Goal: Navigation & Orientation: Find specific page/section

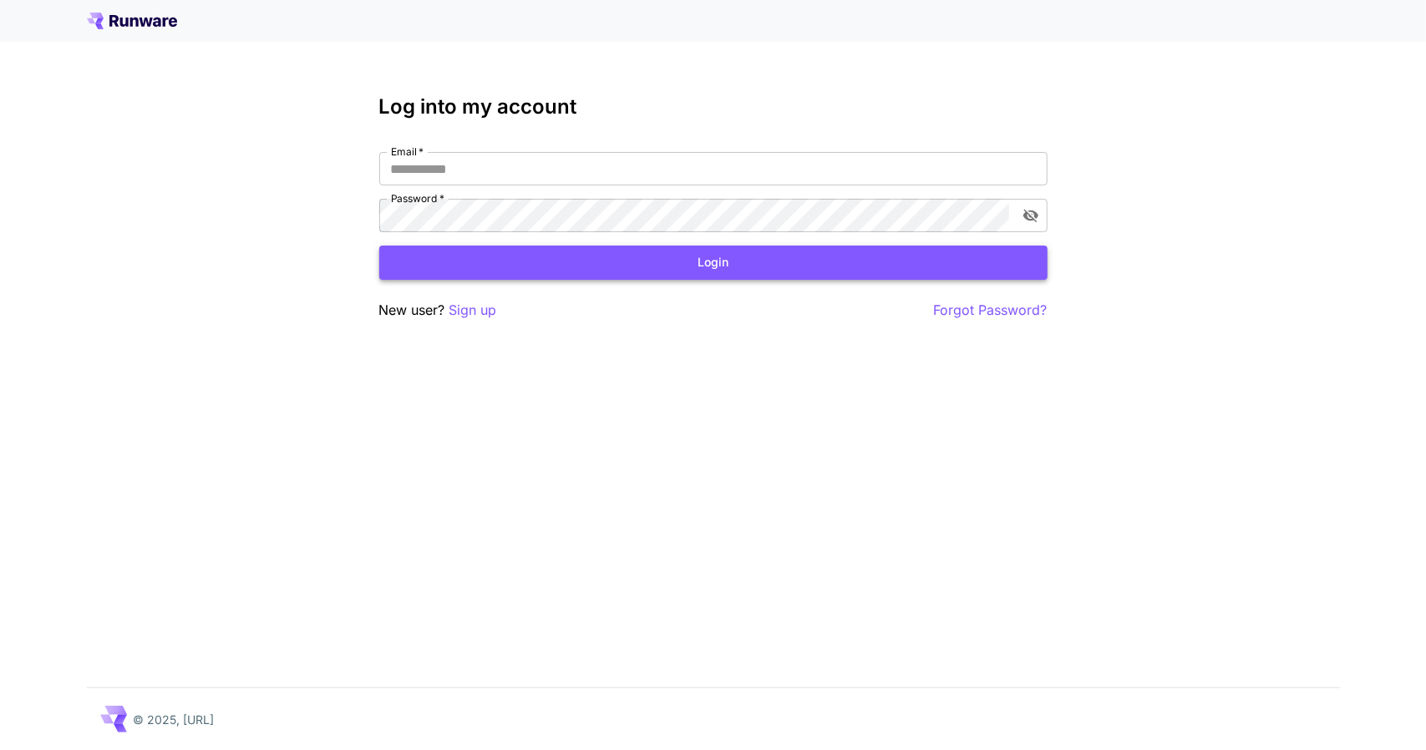
drag, startPoint x: 0, startPoint y: 0, endPoint x: 613, endPoint y: 267, distance: 668.7
click at [613, 267] on button "Login" at bounding box center [713, 263] width 668 height 34
type input "**********"
click at [607, 270] on button "Login" at bounding box center [713, 263] width 668 height 34
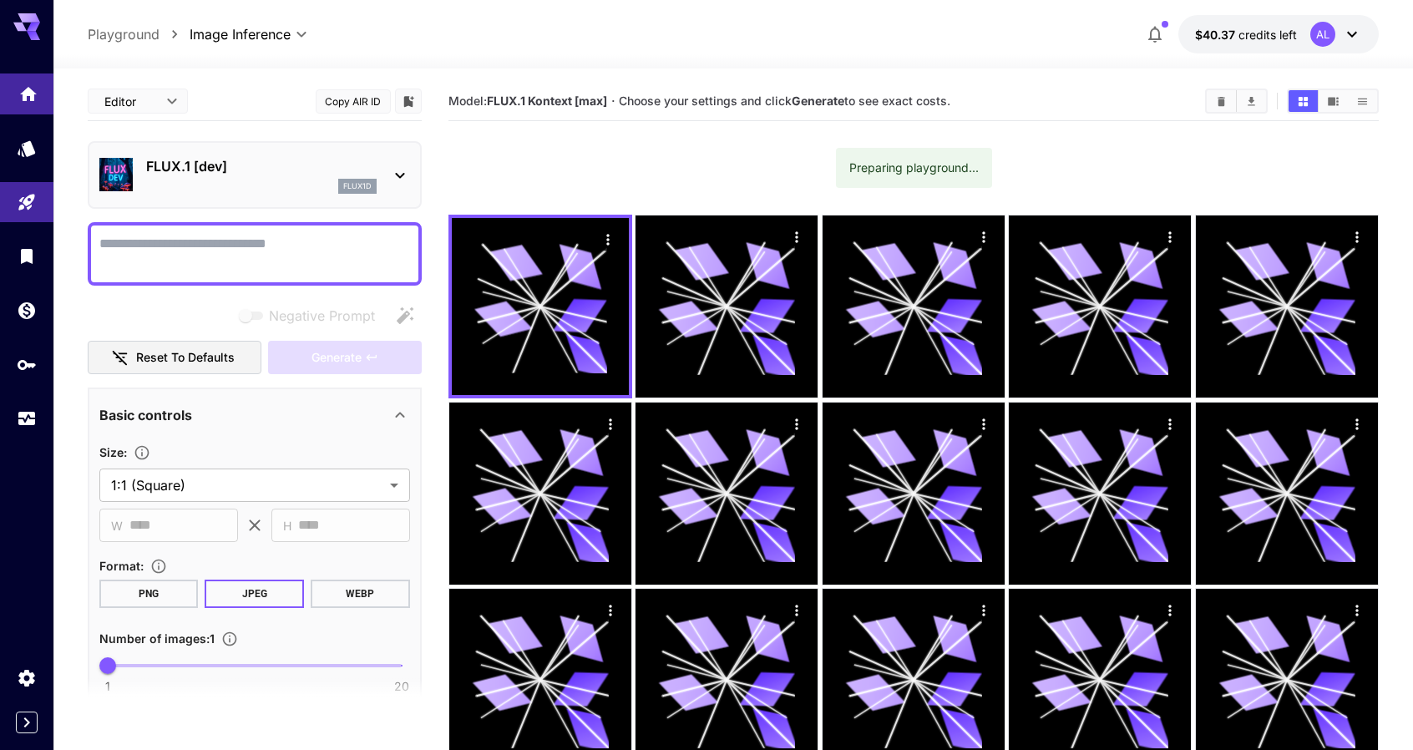
click at [28, 89] on icon "Home" at bounding box center [28, 89] width 17 height 14
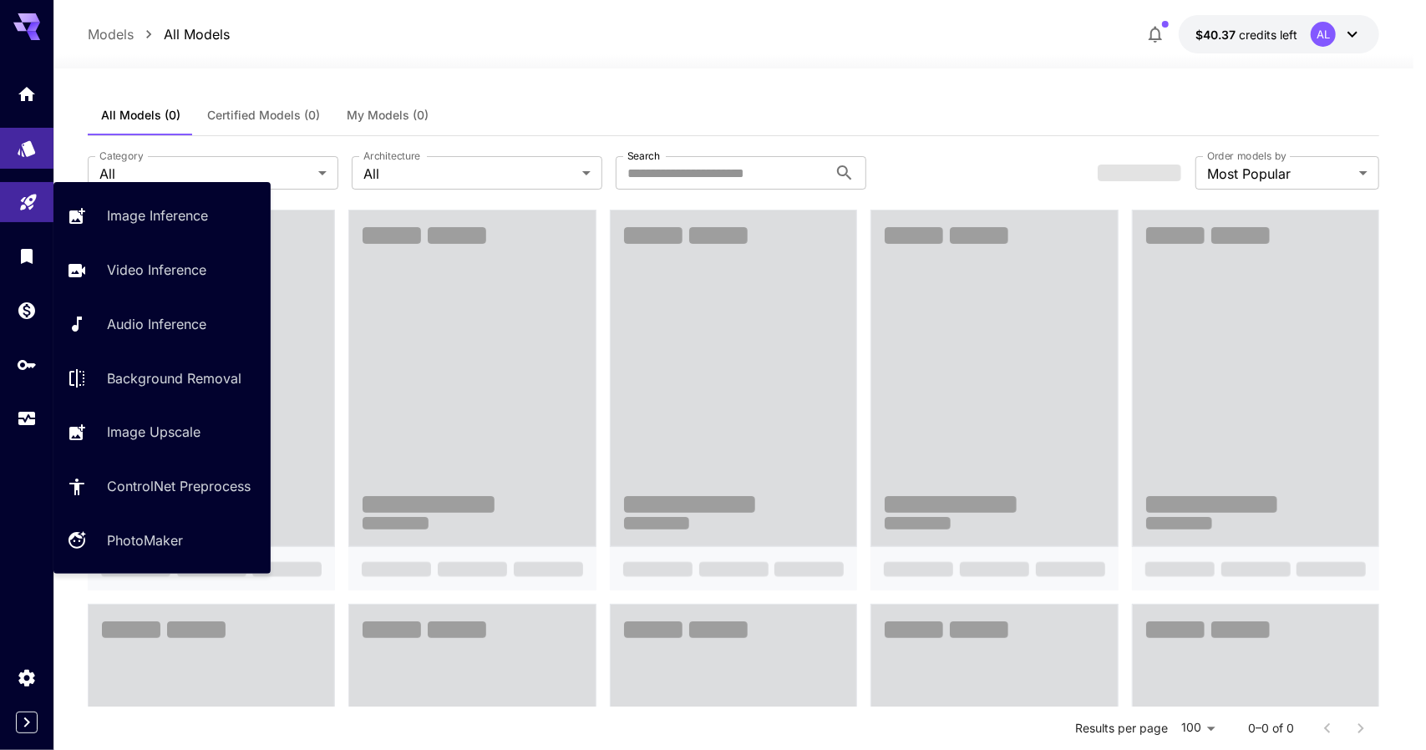
click at [8, 208] on link at bounding box center [26, 202] width 53 height 41
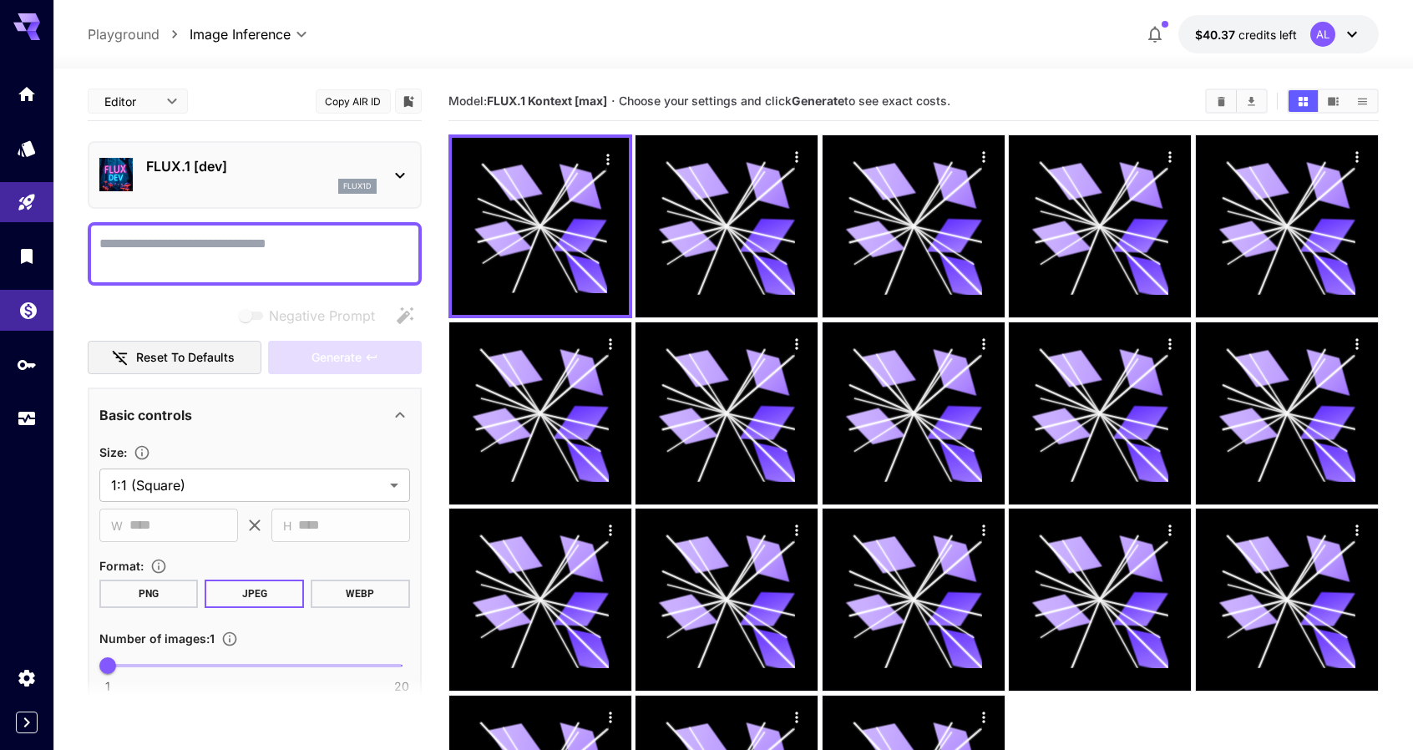
click at [8, 297] on link at bounding box center [26, 310] width 53 height 41
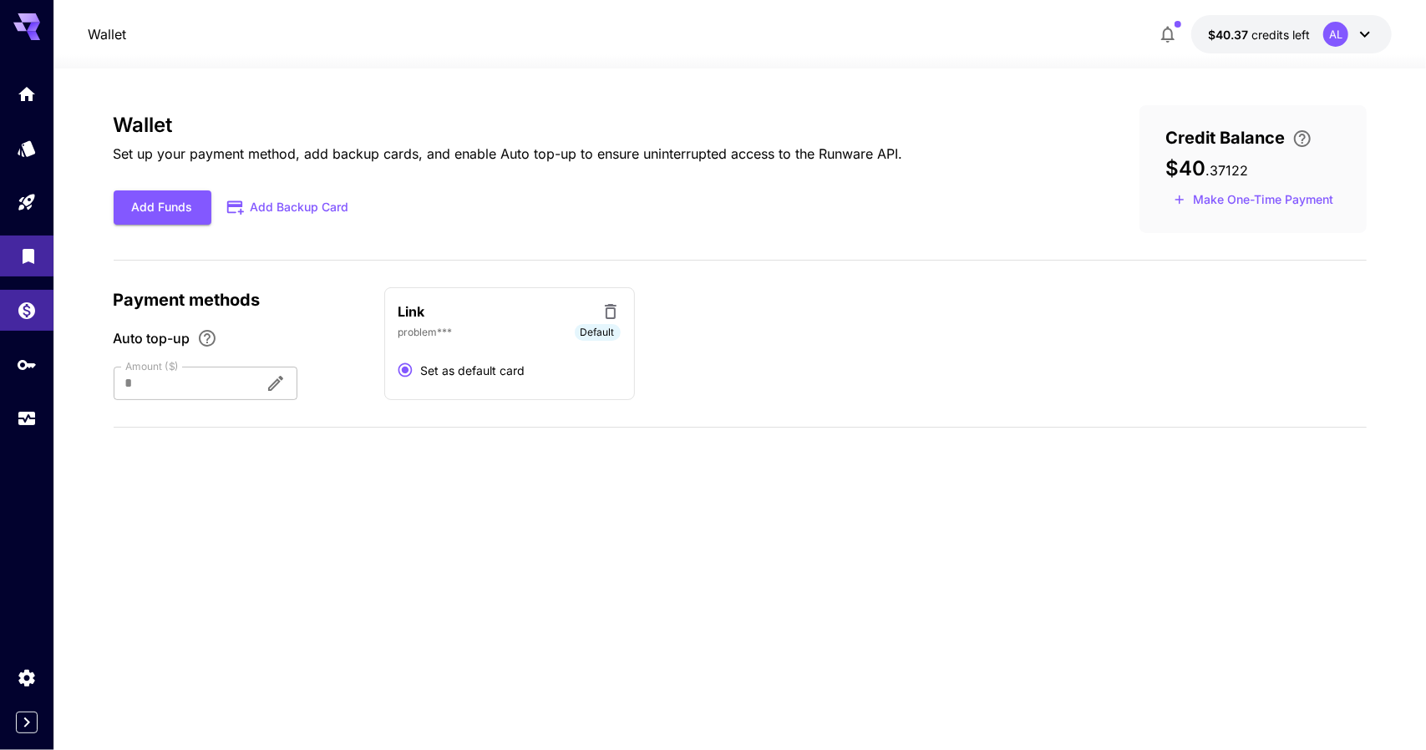
click at [18, 263] on link at bounding box center [26, 256] width 53 height 41
